Goal: Information Seeking & Learning: Learn about a topic

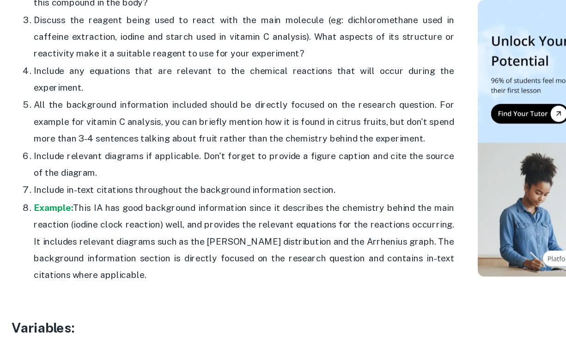
scroll to position [1318, 0]
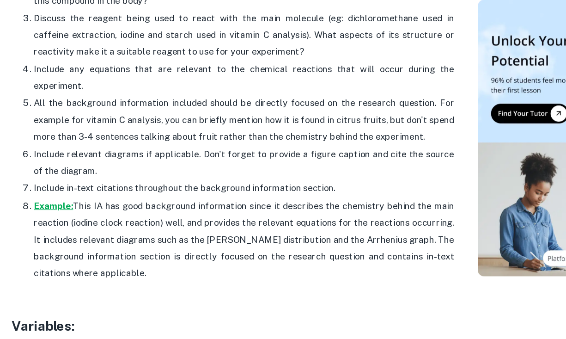
click at [54, 228] on strong "Example:" at bounding box center [58, 227] width 33 height 9
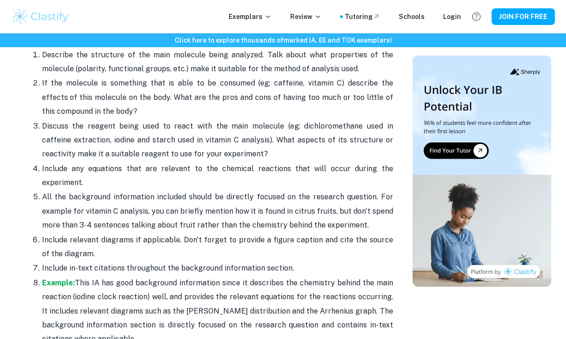
scroll to position [1253, 0]
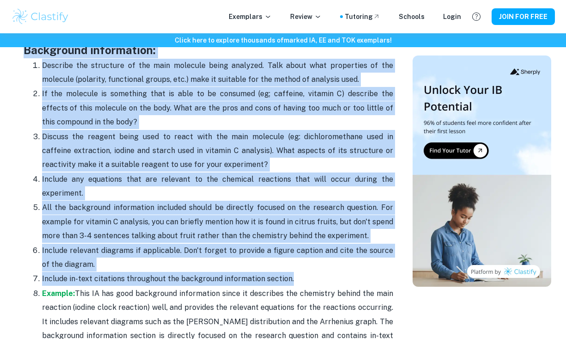
drag, startPoint x: 297, startPoint y: 279, endPoint x: 18, endPoint y: 51, distance: 360.1
copy div "Background information: Describe the structure of the main molecule being analy…"
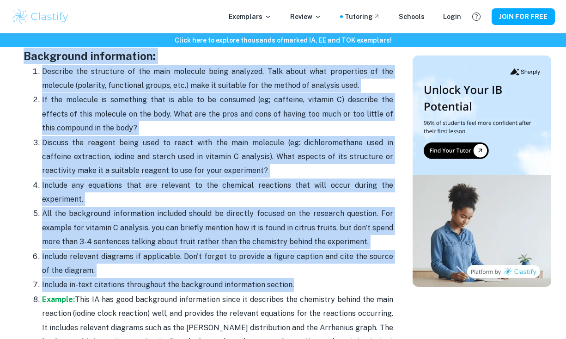
scroll to position [1238, 0]
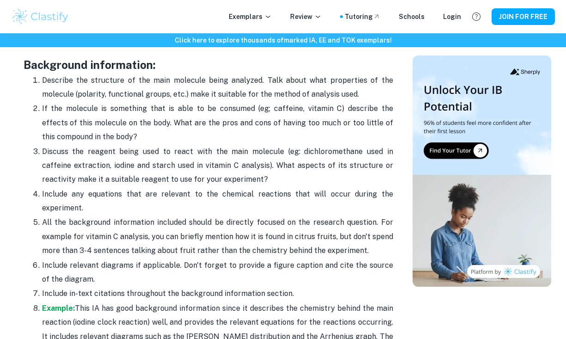
click at [145, 134] on p "If the molecule is something that is able to be consumed (eg; caffeine, vitamin…" at bounding box center [217, 123] width 351 height 42
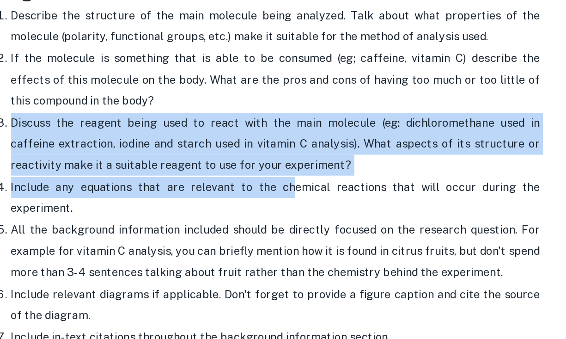
drag, startPoint x: 41, startPoint y: 152, endPoint x: 231, endPoint y: 196, distance: 194.5
click at [231, 196] on ol "Describe the structure of the main molecule being analyzed. Talk about what pro…" at bounding box center [209, 222] width 370 height 299
click at [239, 178] on p "Discuss the reagent being used to react with the main molecule (eg: dichloromet…" at bounding box center [217, 166] width 351 height 42
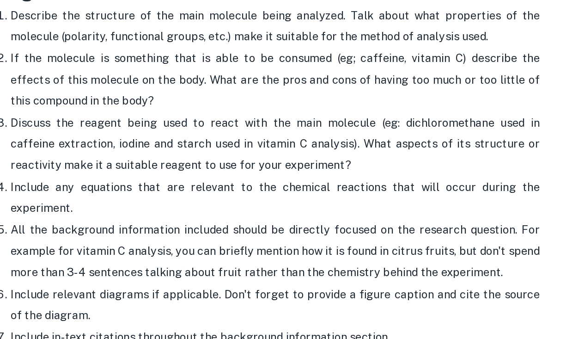
drag, startPoint x: 238, startPoint y: 178, endPoint x: 37, endPoint y: 112, distance: 211.3
click at [37, 112] on ol "Describe the structure of the main molecule being analyzed. Talk about what pro…" at bounding box center [209, 222] width 370 height 299
copy ol "If the molecule is something that is able to be consumed (eg; caffeine, vitamin…"
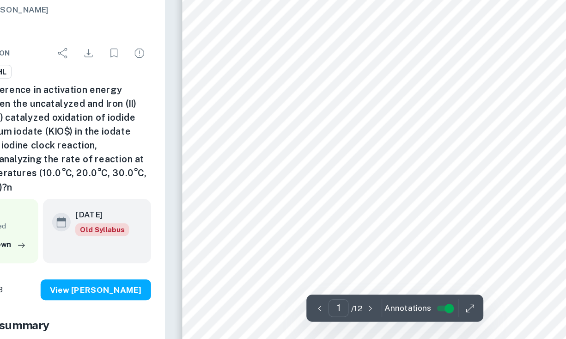
scroll to position [118, 0]
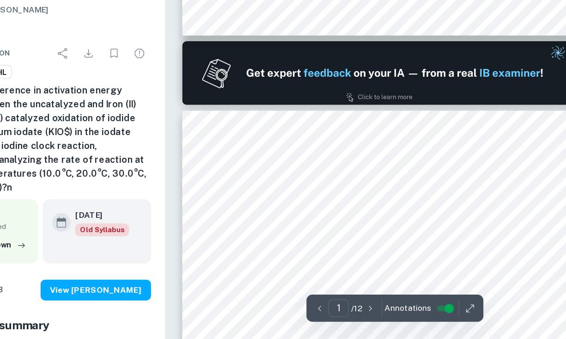
type input "2"
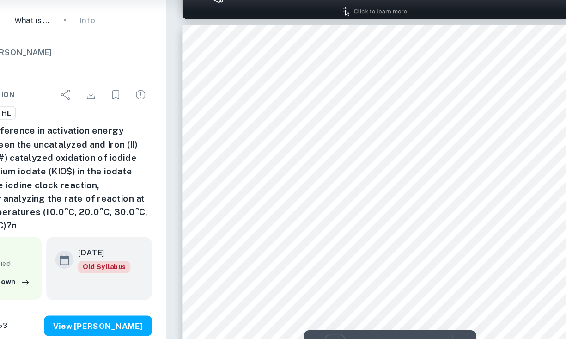
scroll to position [624, 0]
